Goal: Information Seeking & Learning: Learn about a topic

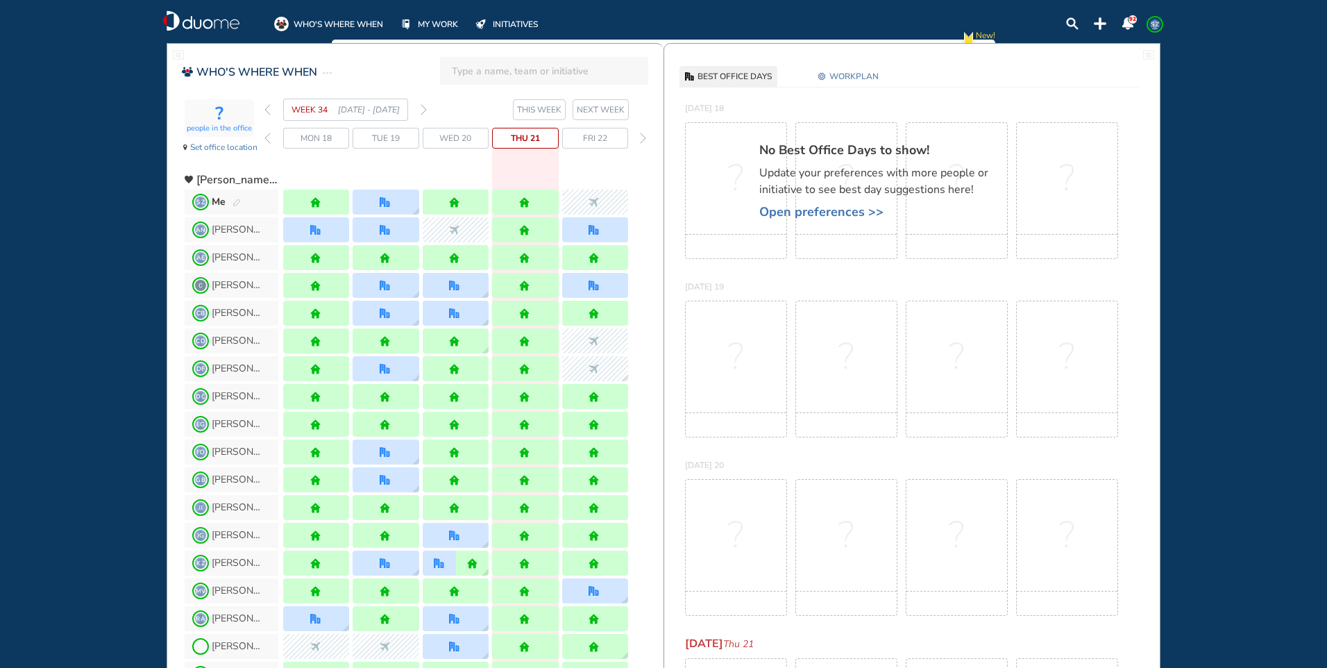
click at [423, 109] on img "forward week" at bounding box center [424, 109] width 6 height 11
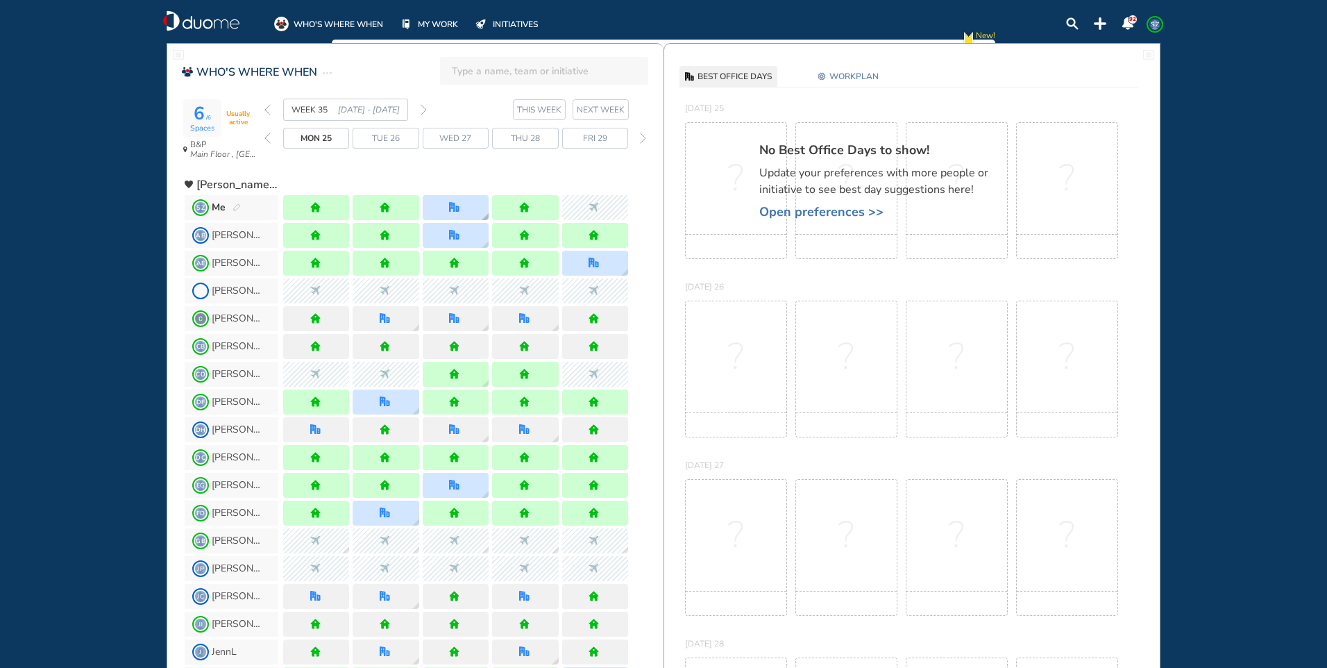
click at [465, 207] on div at bounding box center [456, 207] width 66 height 25
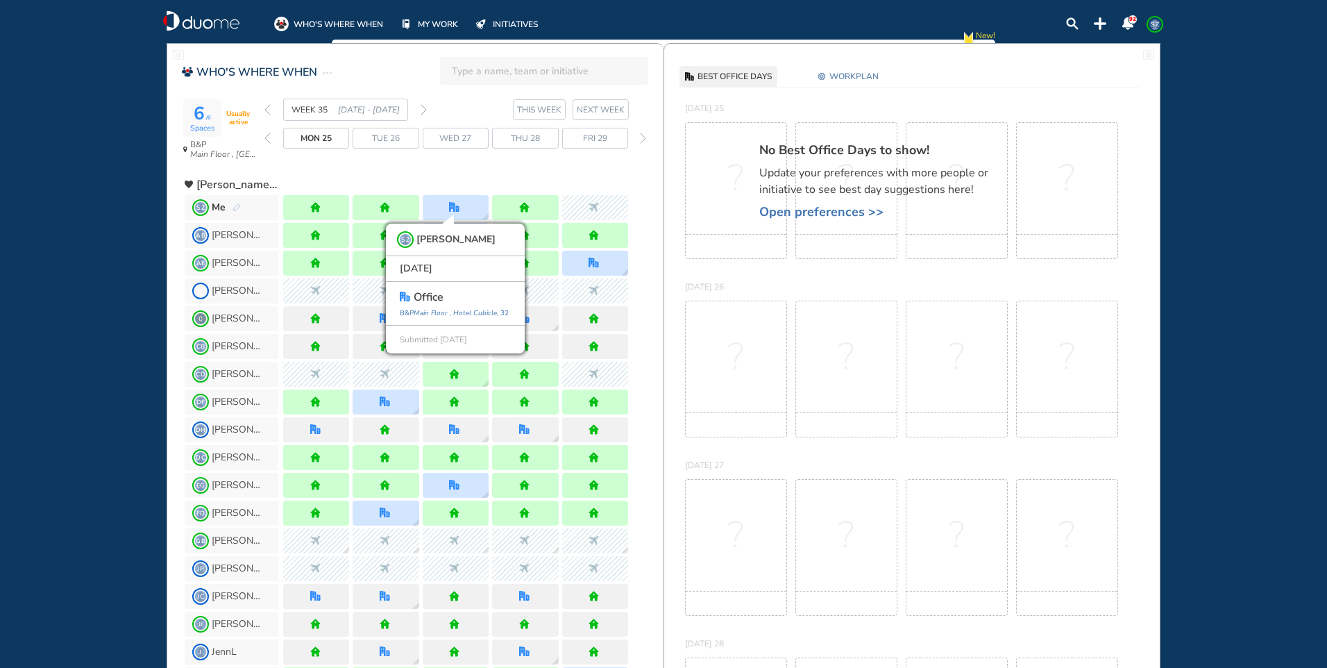
click at [425, 110] on img "forward week" at bounding box center [424, 109] width 6 height 11
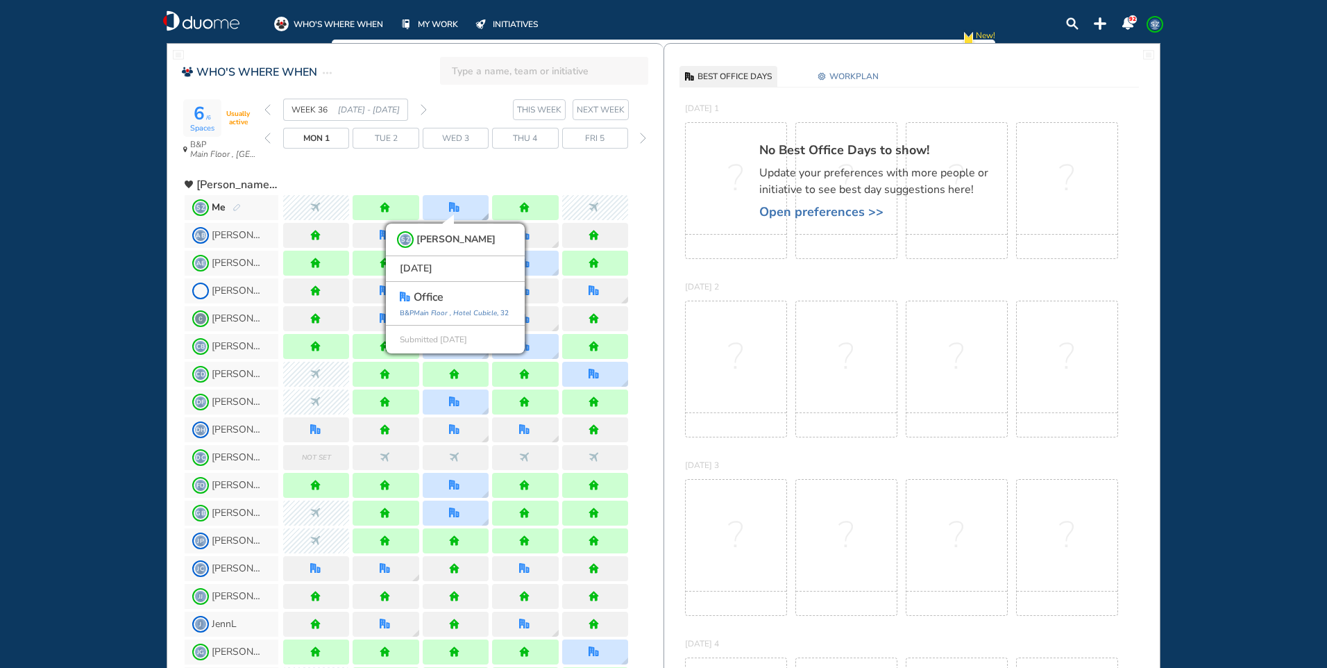
click at [473, 207] on div "SZ [PERSON_NAME] [DATE] office [GEOGRAPHIC_DATA] , 32 Submitted [DATE]" at bounding box center [456, 207] width 66 height 25
click at [421, 104] on img "forward week" at bounding box center [424, 109] width 6 height 11
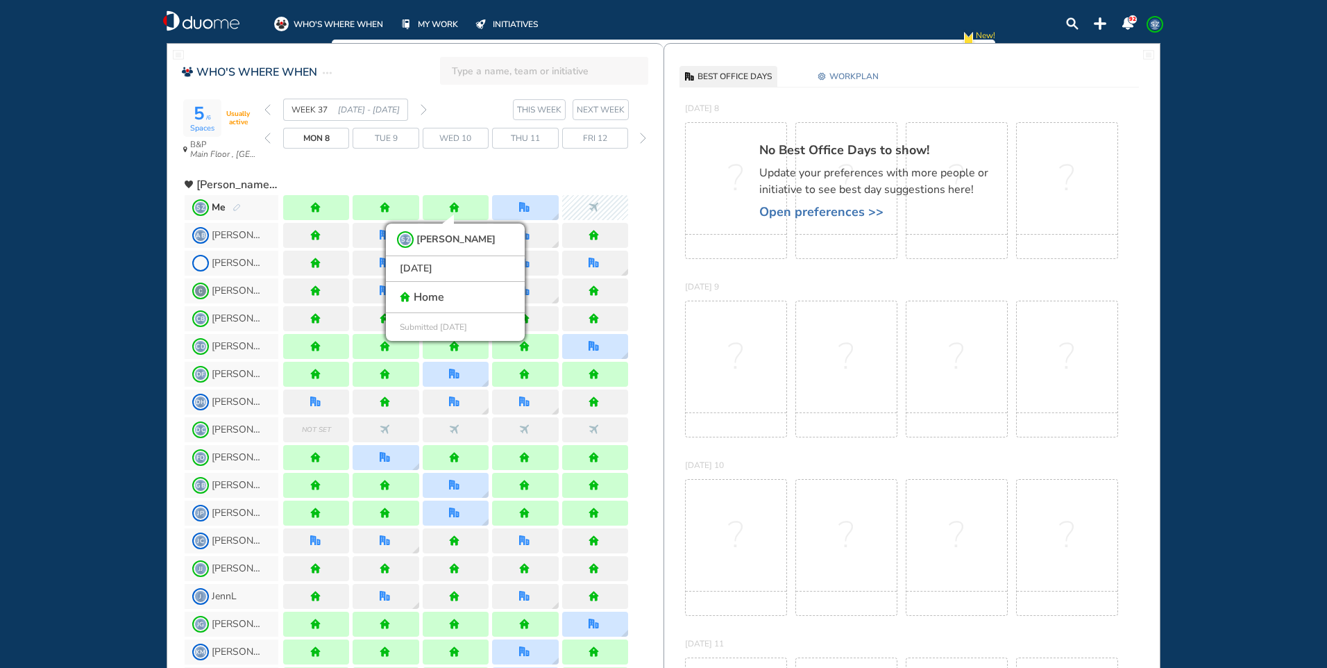
click at [523, 136] on span "Thu 11" at bounding box center [525, 138] width 29 height 14
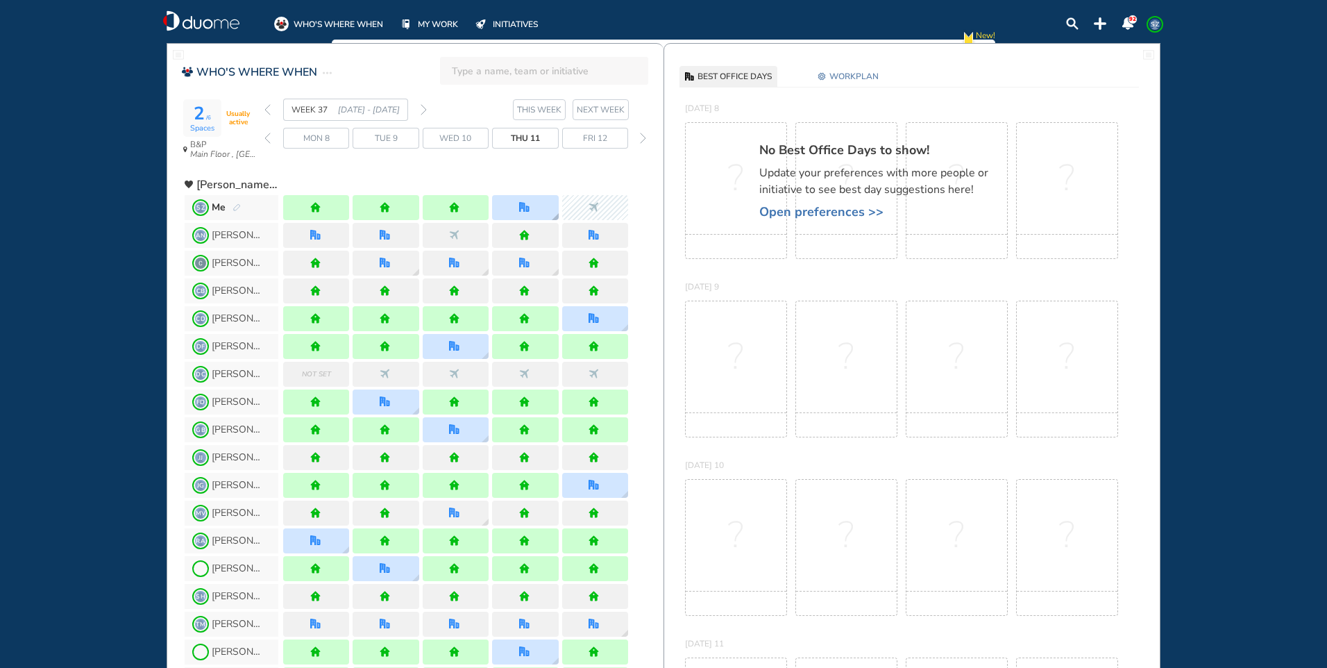
click at [541, 201] on div at bounding box center [525, 207] width 66 height 25
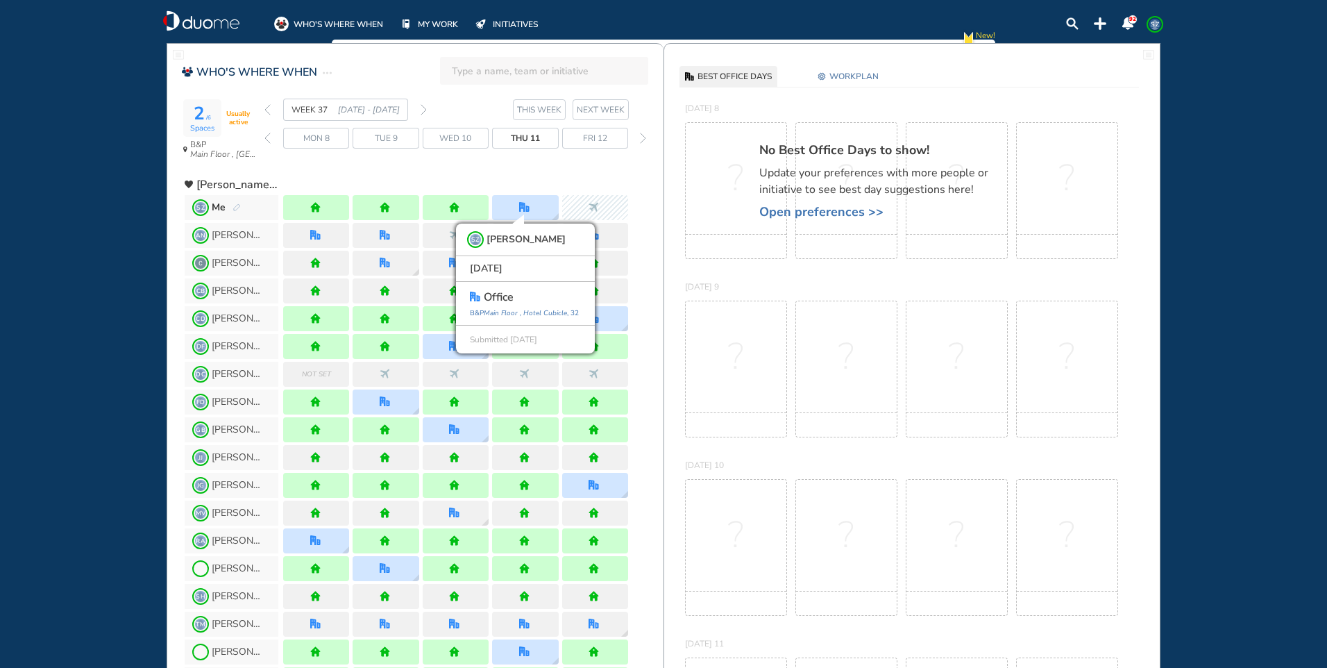
click at [426, 106] on img "forward week" at bounding box center [424, 109] width 6 height 11
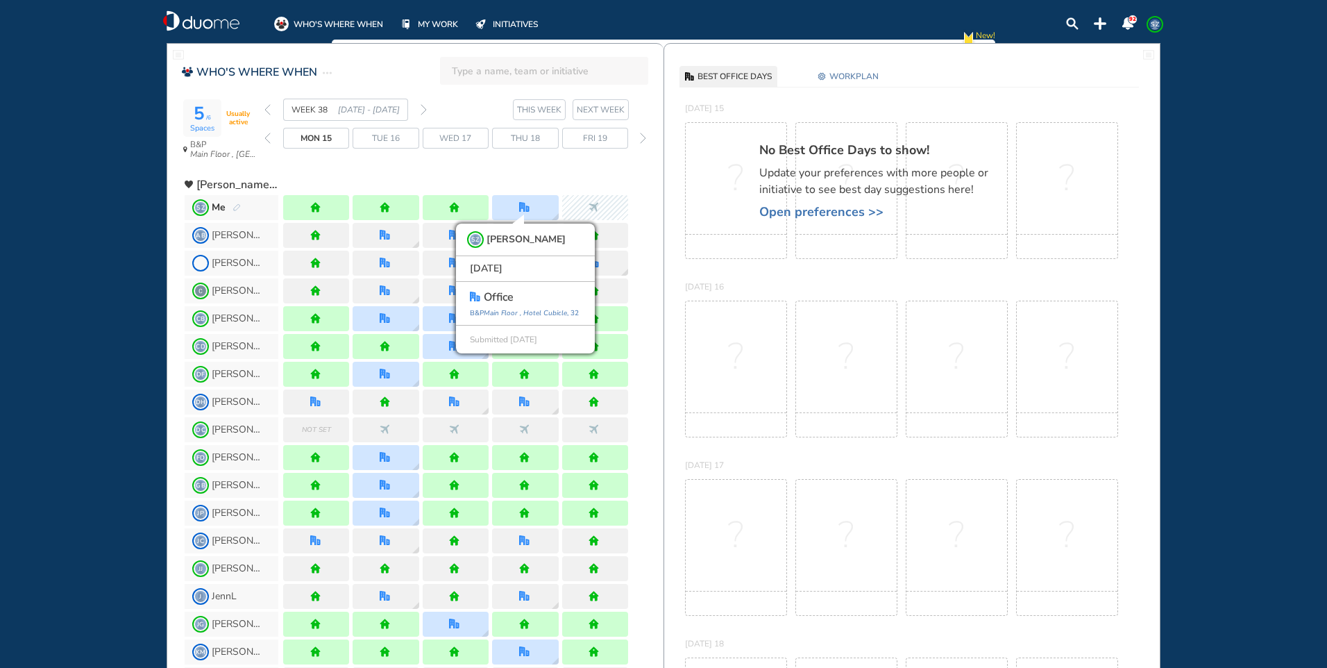
click at [518, 140] on span "Thu 18" at bounding box center [525, 138] width 29 height 14
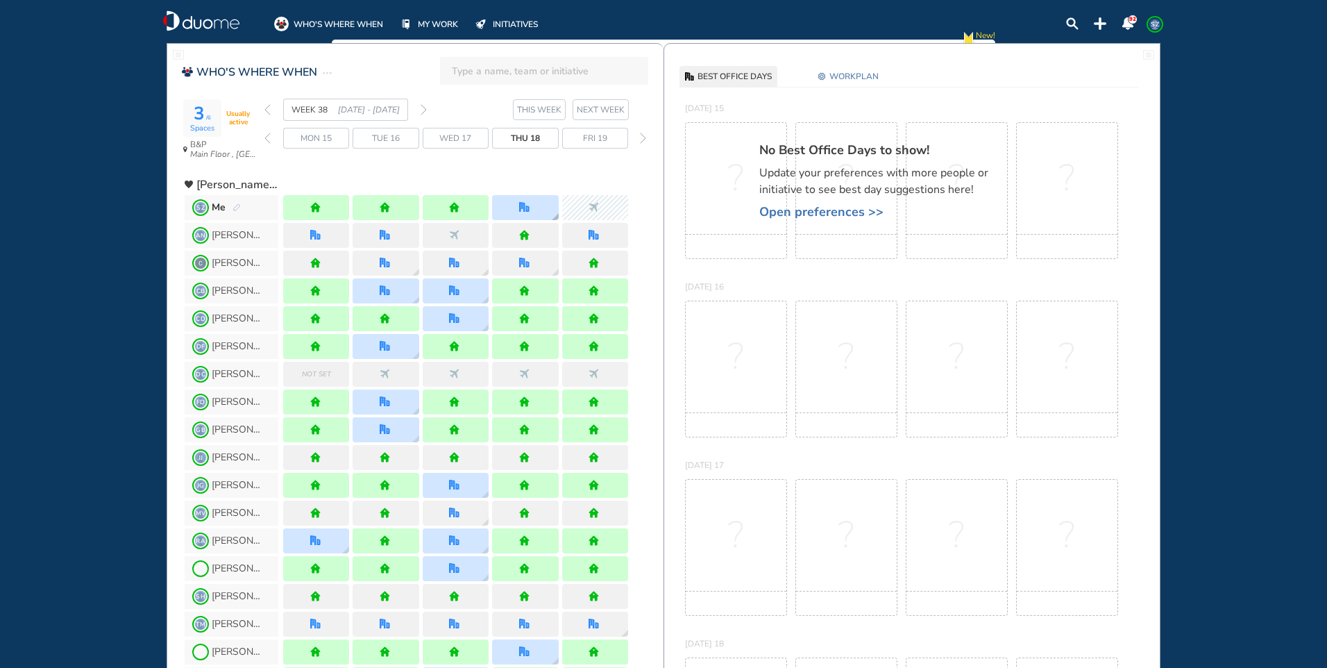
click at [550, 206] on div at bounding box center [525, 207] width 66 height 25
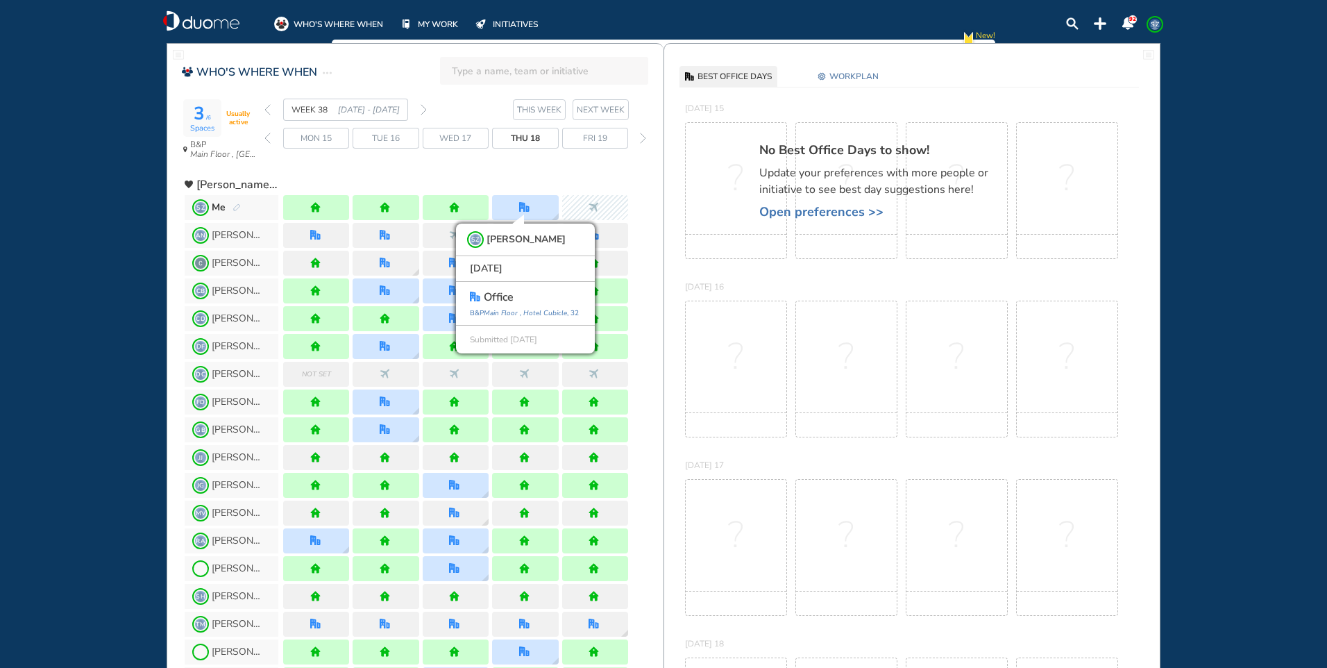
click at [421, 107] on img "forward week" at bounding box center [424, 109] width 6 height 11
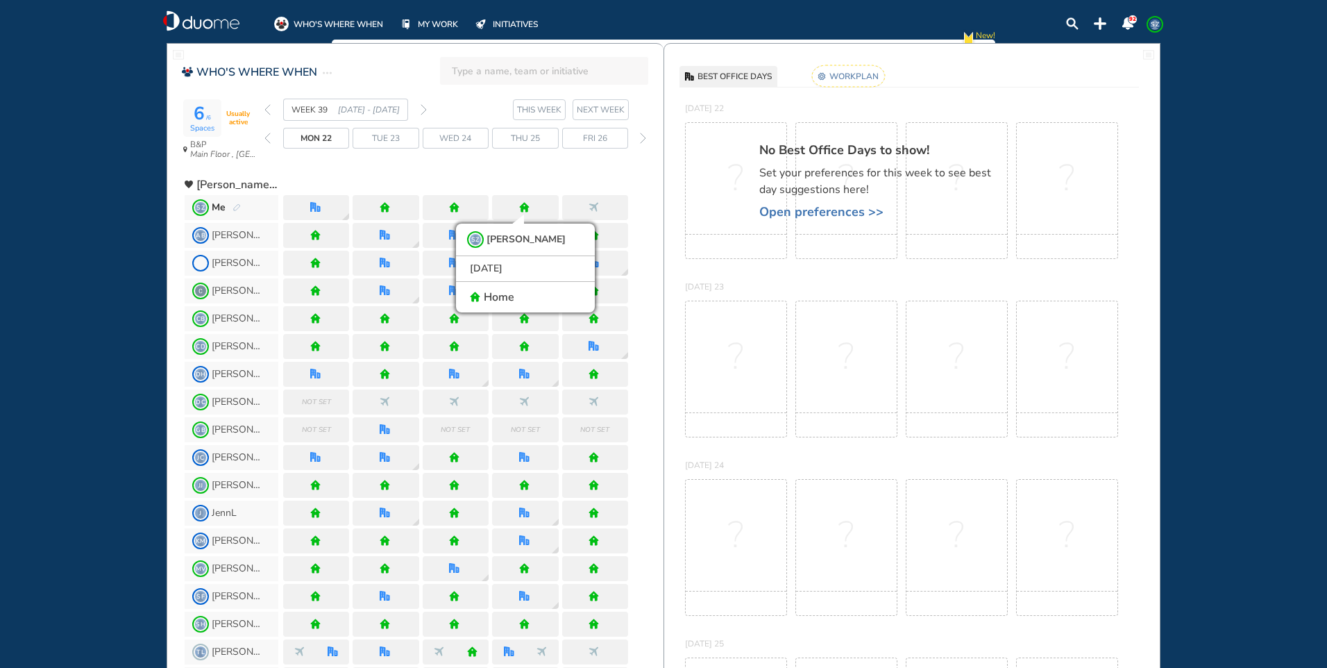
click at [268, 112] on img "back week" at bounding box center [267, 109] width 6 height 11
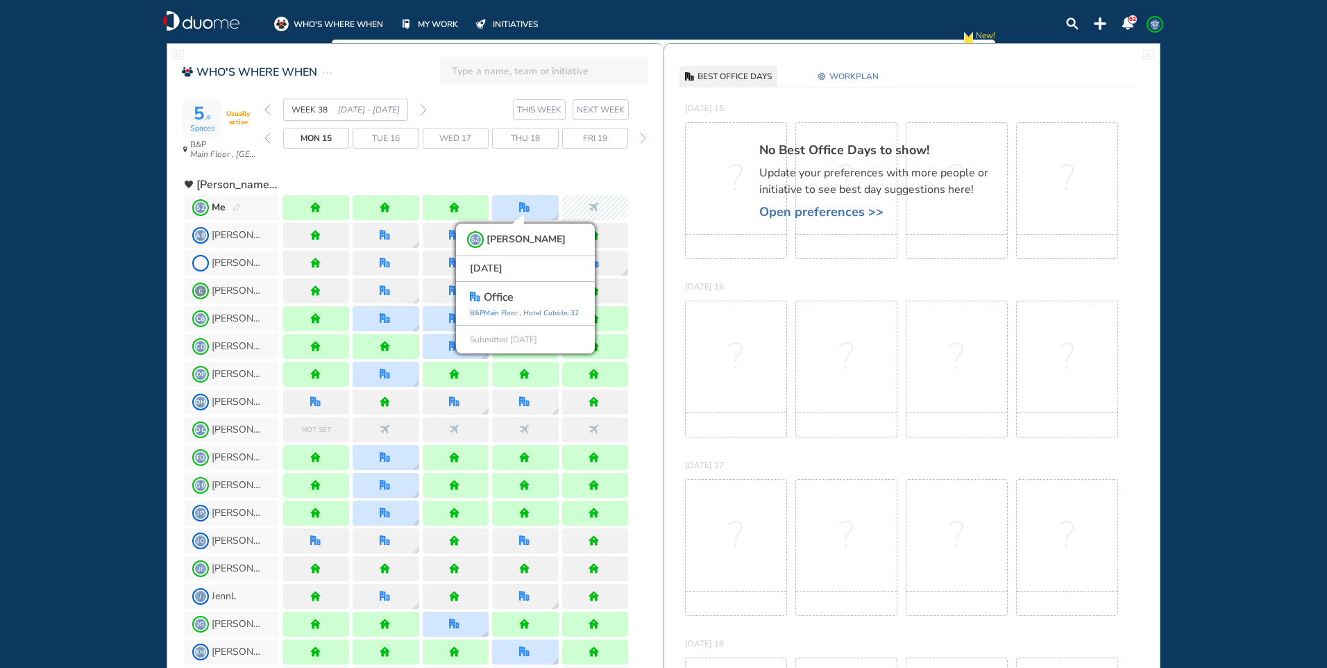
click at [539, 137] on span "Thu 18" at bounding box center [525, 138] width 29 height 14
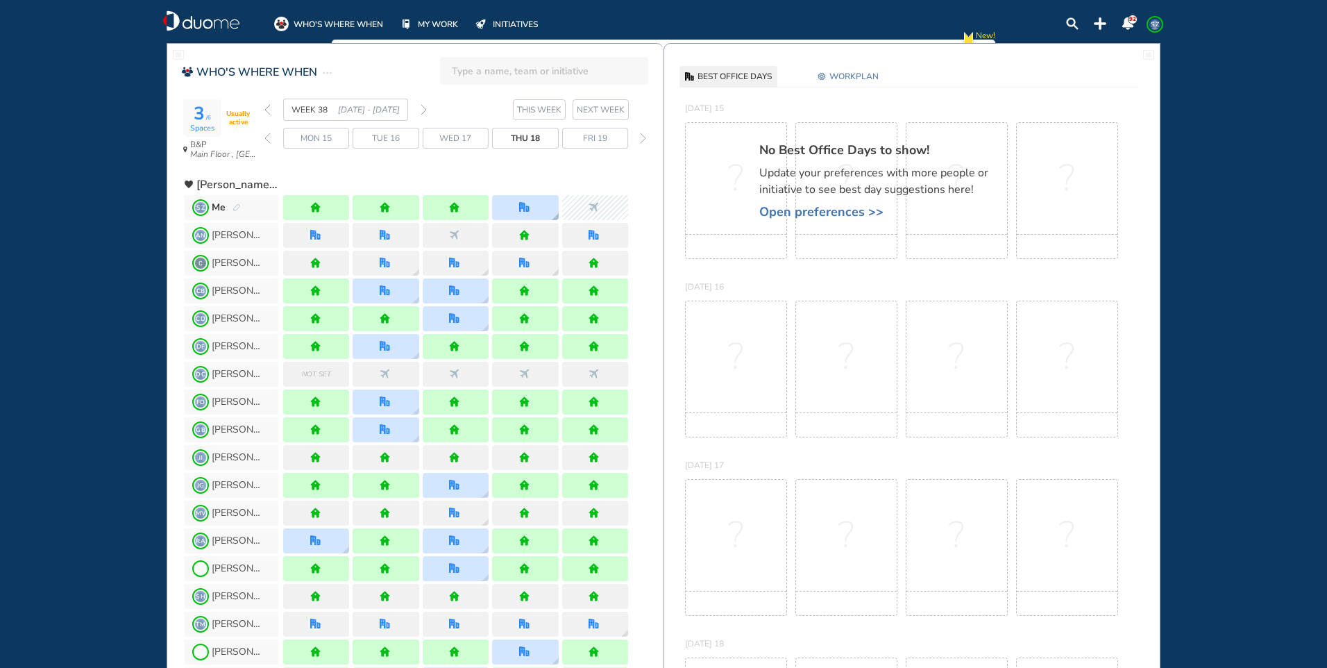
click at [543, 209] on div at bounding box center [525, 207] width 66 height 25
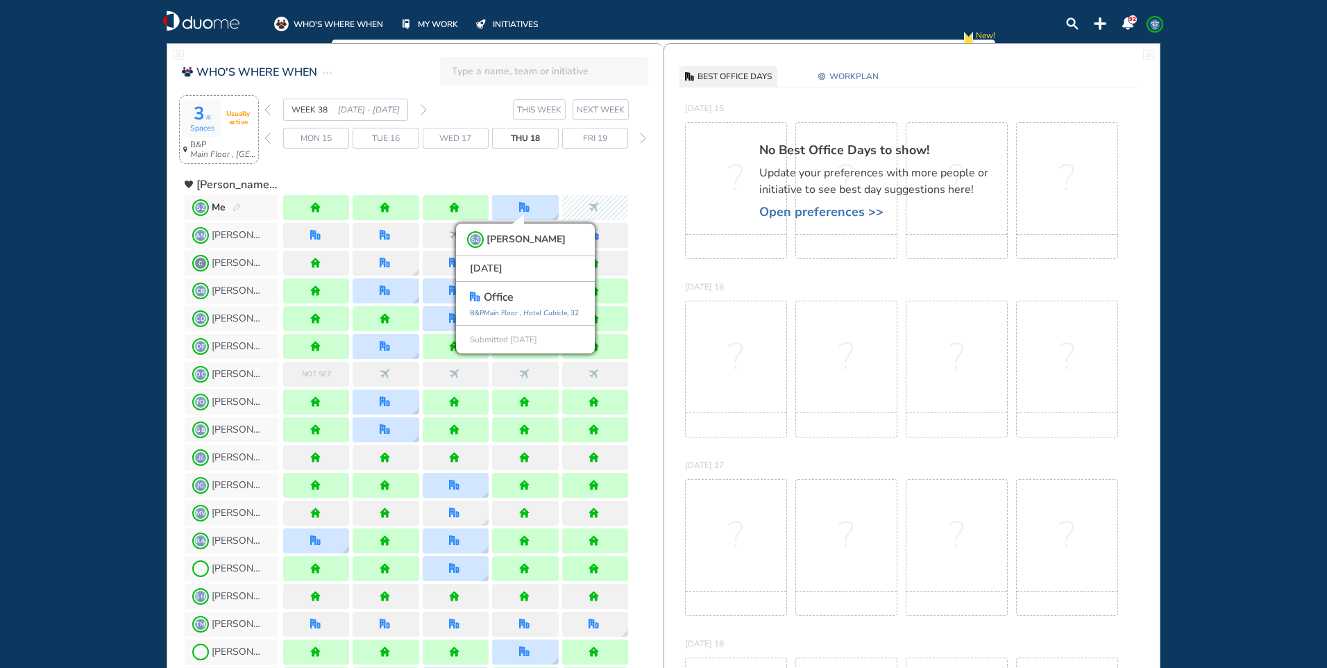
click at [228, 116] on span "Usually active" at bounding box center [237, 118] width 33 height 17
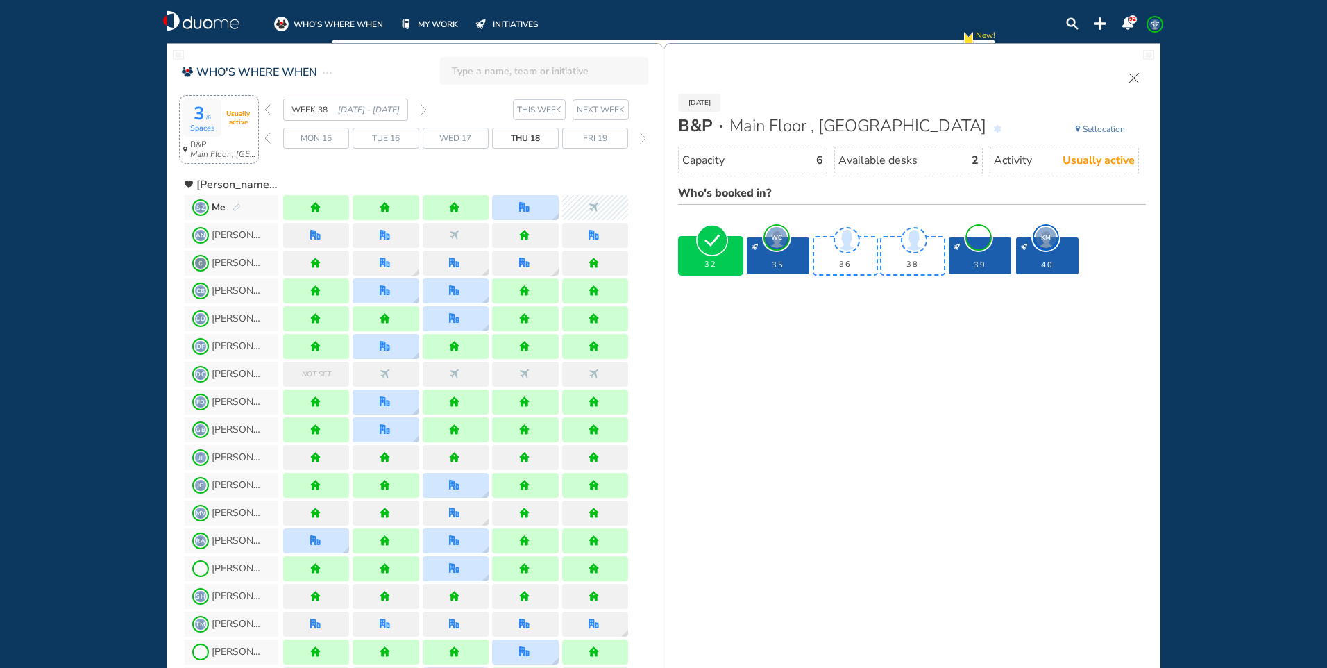
click at [426, 110] on img "forward week" at bounding box center [424, 109] width 6 height 11
